Goal: Manage account settings

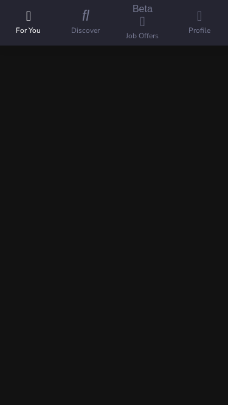
click at [200, 24] on icon at bounding box center [199, 16] width 5 height 16
click at [0, 131] on span at bounding box center [0, 131] width 0 height 0
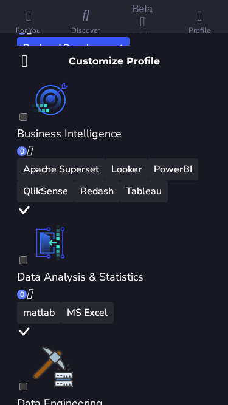
scroll to position [2602, 0]
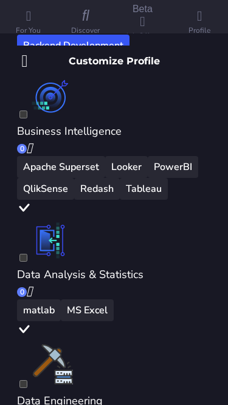
checkbox input "****"
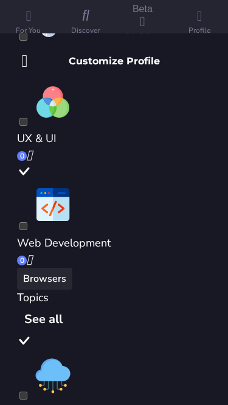
scroll to position [132, 0]
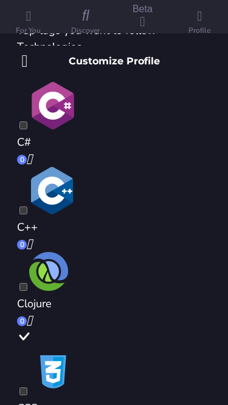
click at [27, 52] on icon at bounding box center [24, 61] width 6 height 19
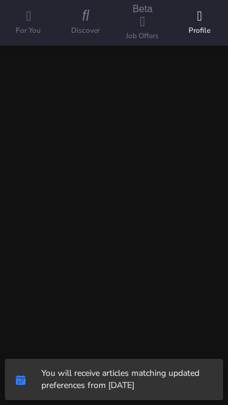
click at [27, 24] on icon at bounding box center [28, 16] width 5 height 16
